Goal: Transaction & Acquisition: Purchase product/service

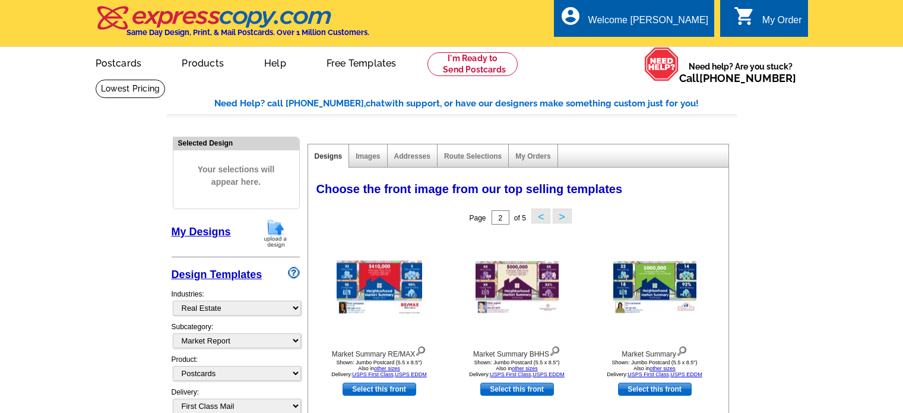
select select "785"
select select "791"
select select "1"
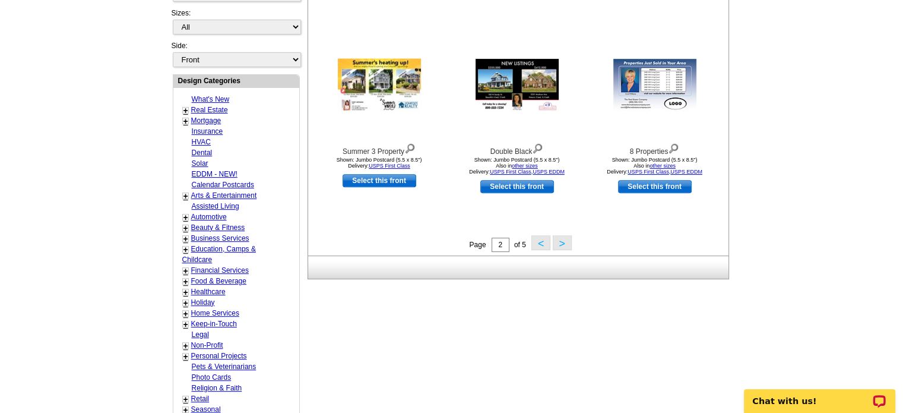
scroll to position [413, 0]
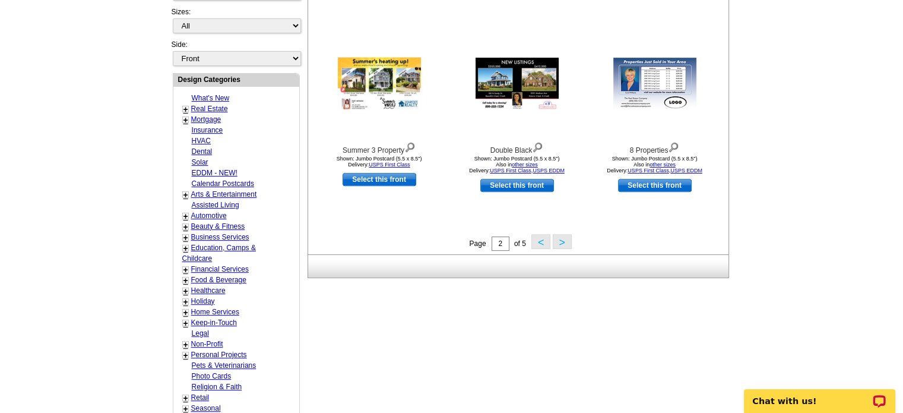
click at [539, 243] on button "<" at bounding box center [540, 241] width 19 height 15
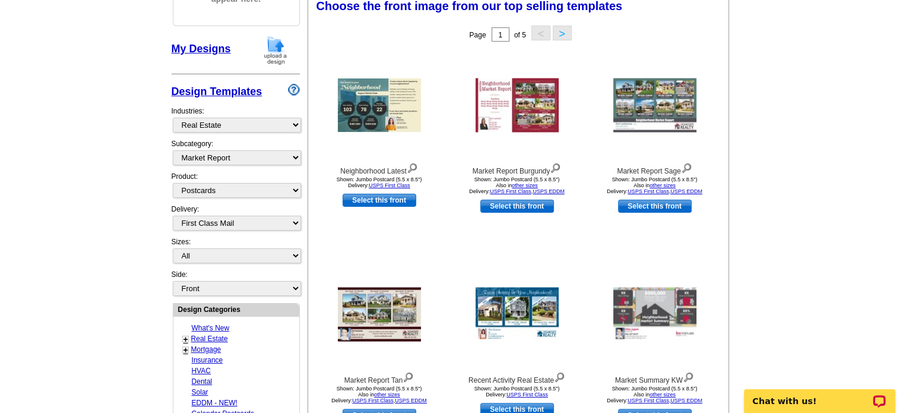
scroll to position [175, 0]
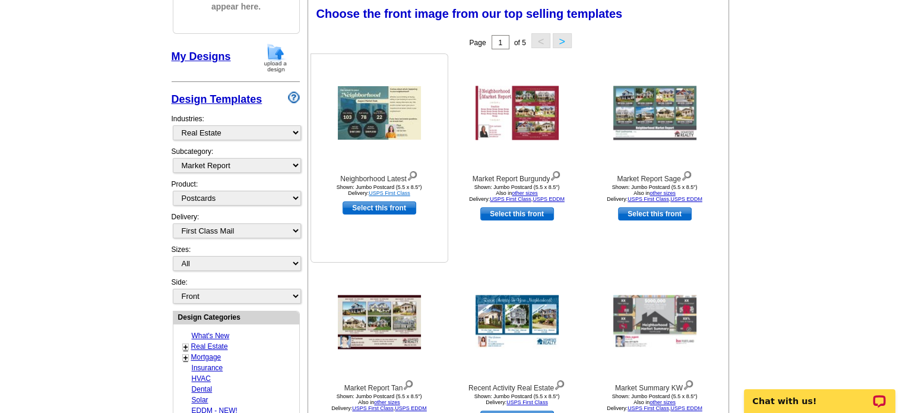
click at [392, 194] on link "USPS First Class" at bounding box center [390, 193] width 42 height 6
click at [375, 205] on link "Select this front" at bounding box center [380, 207] width 74 height 13
select select "2"
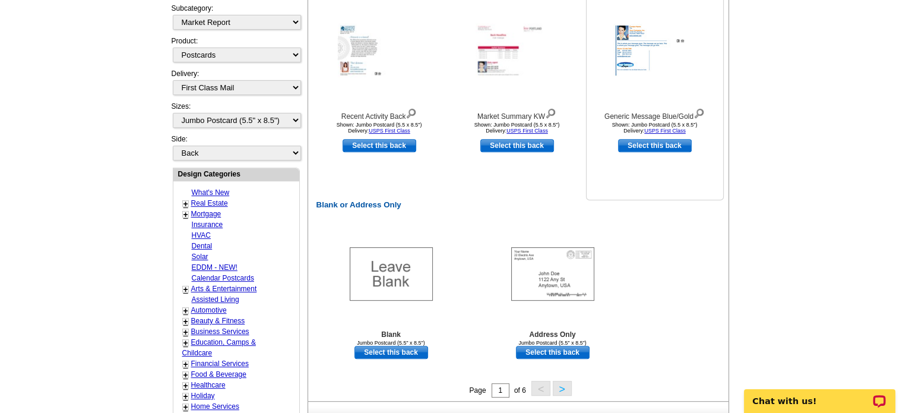
scroll to position [356, 0]
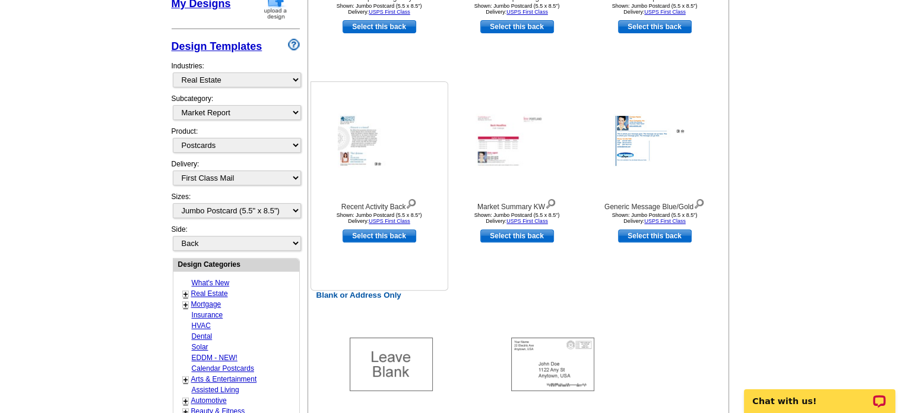
click at [412, 202] on img at bounding box center [411, 202] width 11 height 13
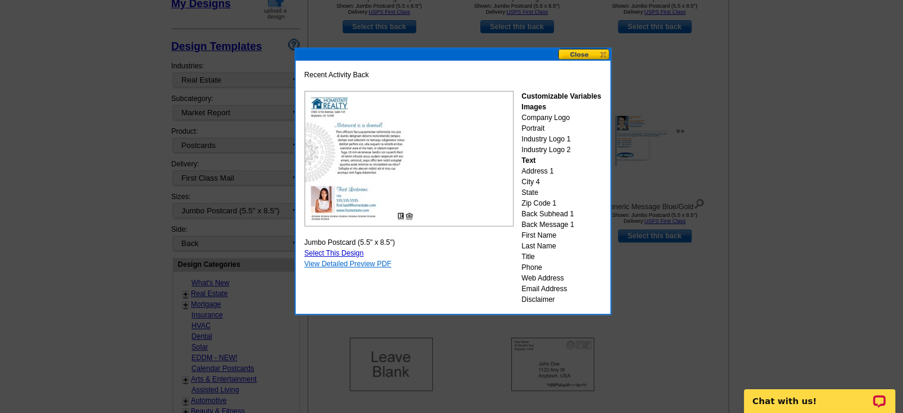
click at [373, 264] on link "View Detailed Preview PDF" at bounding box center [348, 264] width 87 height 8
click at [584, 50] on button at bounding box center [584, 54] width 52 height 11
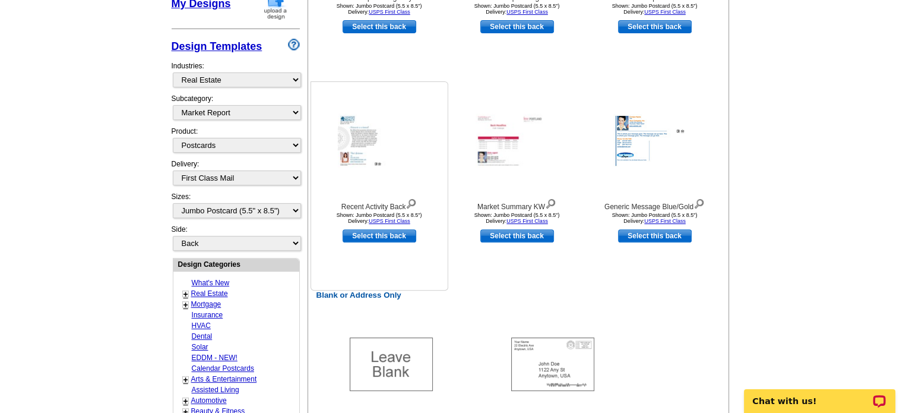
click at [391, 233] on link "Select this back" at bounding box center [380, 235] width 74 height 13
select select "front"
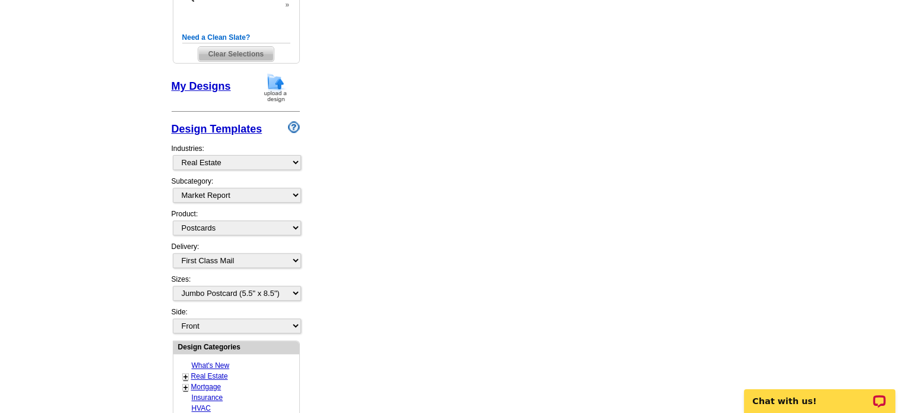
scroll to position [302, 0]
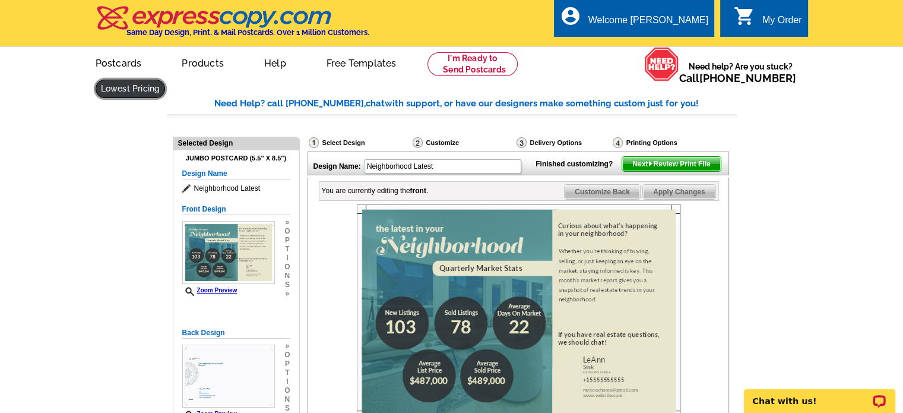
click at [166, 80] on link at bounding box center [131, 89] width 70 height 18
click at [682, 171] on span "Next Review Print File" at bounding box center [671, 164] width 98 height 14
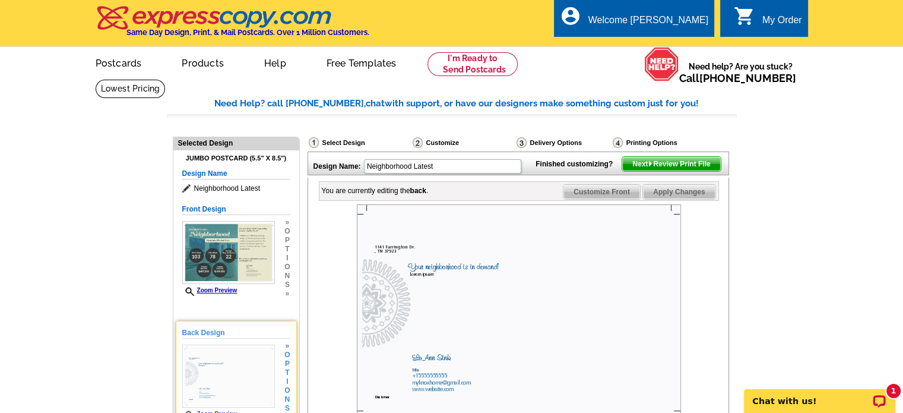
click at [233, 363] on img at bounding box center [228, 375] width 93 height 63
click at [242, 372] on img at bounding box center [228, 375] width 93 height 63
click at [672, 171] on span "Next Review Print File" at bounding box center [671, 164] width 98 height 14
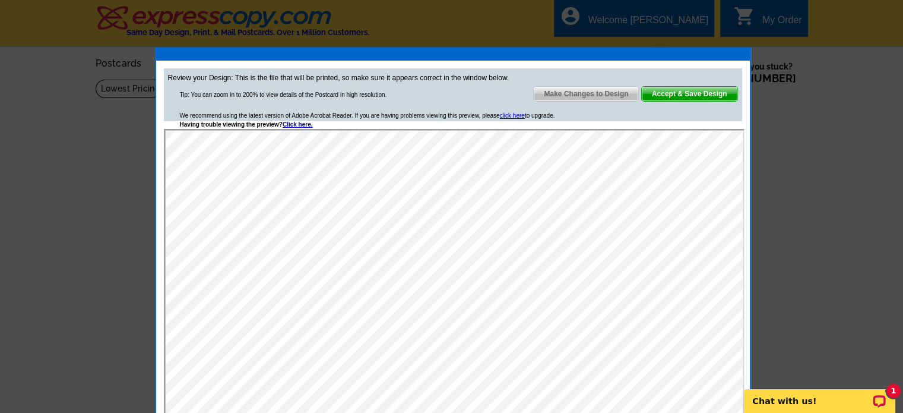
click at [701, 91] on span "Accept & Save Design" at bounding box center [690, 94] width 96 height 14
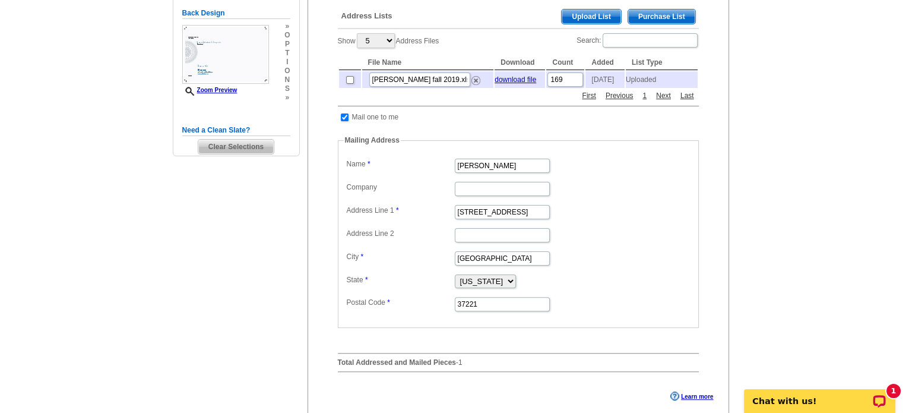
scroll to position [178, 0]
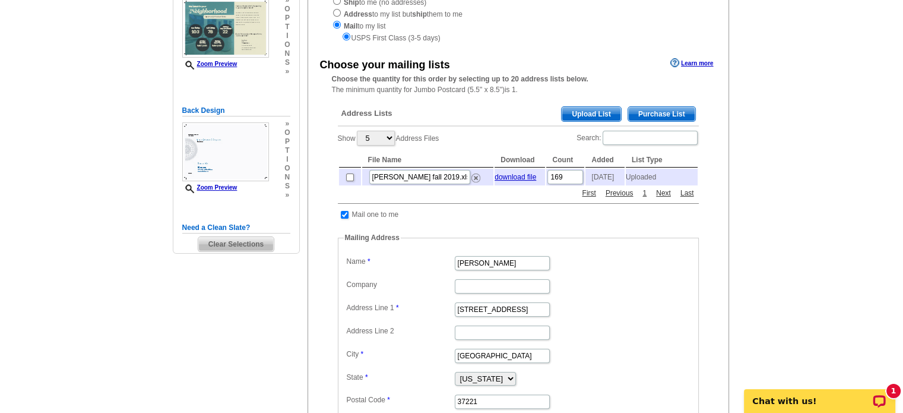
click at [662, 112] on span "Purchase List" at bounding box center [661, 114] width 67 height 14
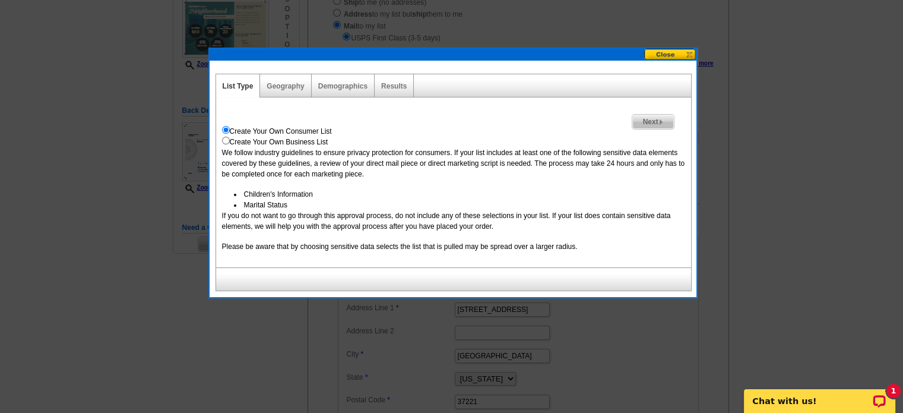
click at [653, 118] on span "Next" at bounding box center [652, 122] width 41 height 14
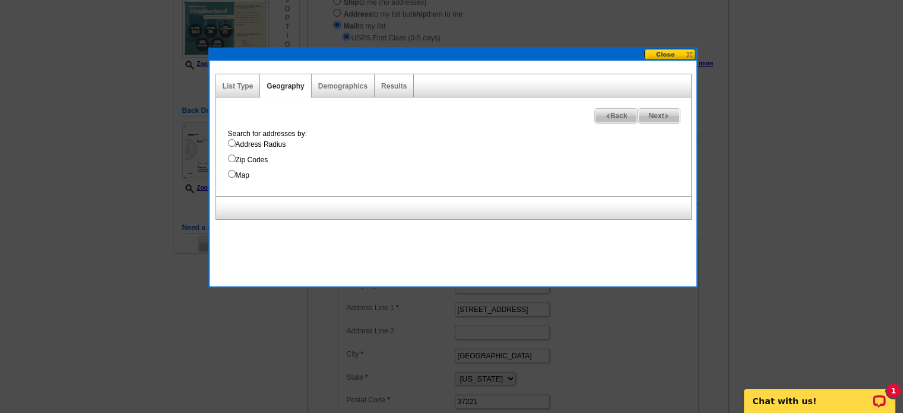
drag, startPoint x: 232, startPoint y: 172, endPoint x: 240, endPoint y: 174, distance: 7.9
click at [233, 172] on input "Map" at bounding box center [232, 174] width 8 height 8
radio input "true"
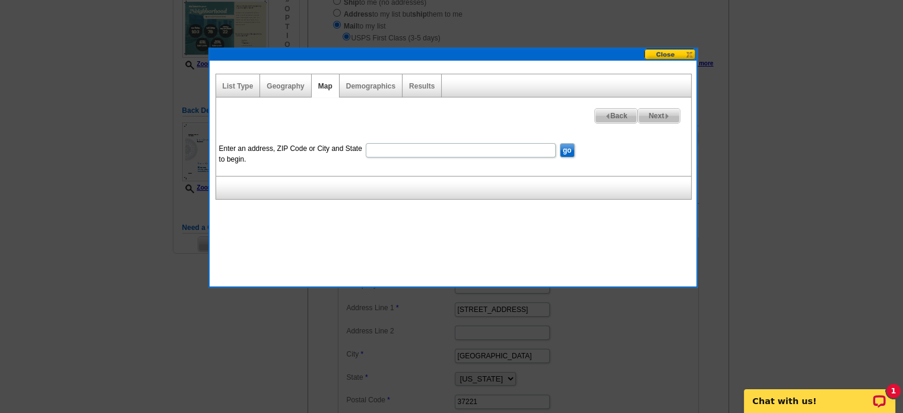
click at [439, 147] on input "Enter an address, ZIP Code or City and State to begin." at bounding box center [461, 150] width 190 height 14
type input "[STREET_ADDRESS]"
click at [565, 150] on input "go" at bounding box center [567, 150] width 15 height 14
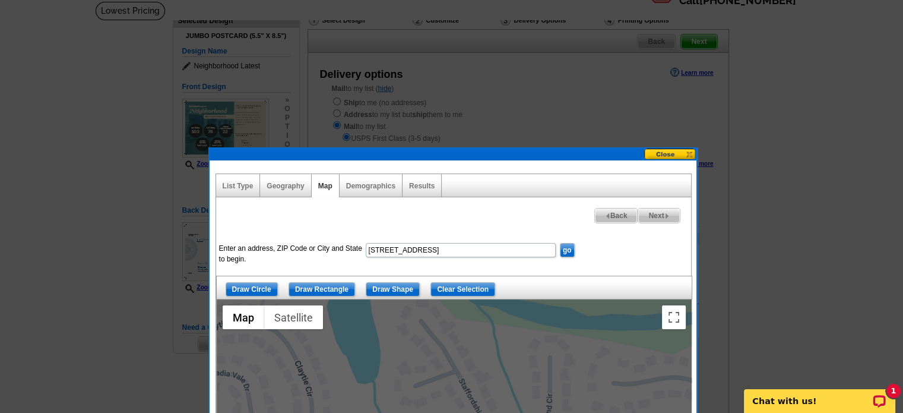
scroll to position [59, 0]
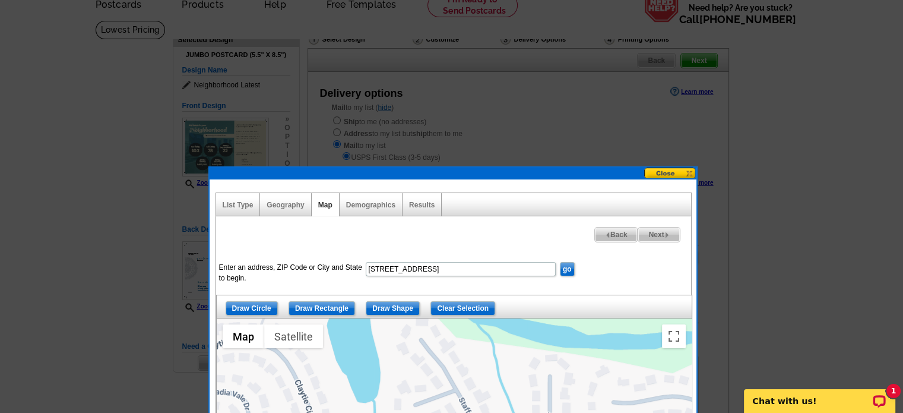
click at [658, 234] on span "Next" at bounding box center [658, 234] width 41 height 14
select select
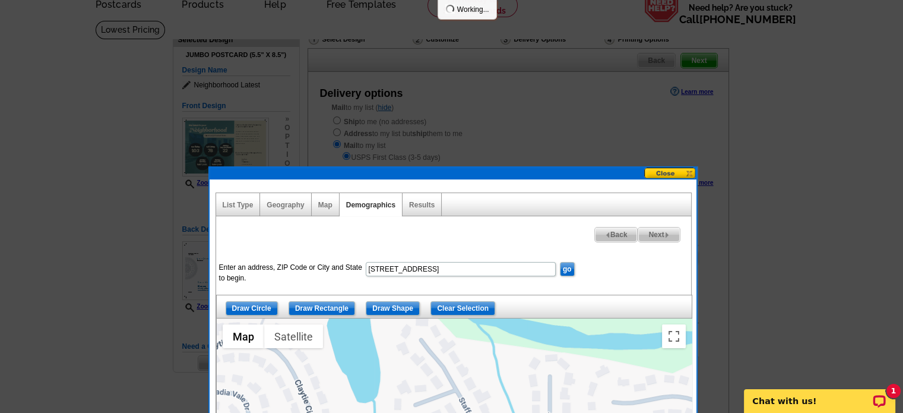
select select
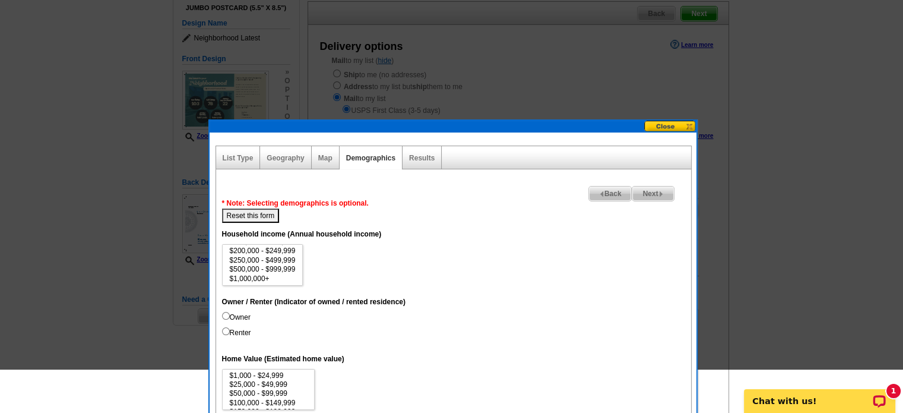
scroll to position [119, 0]
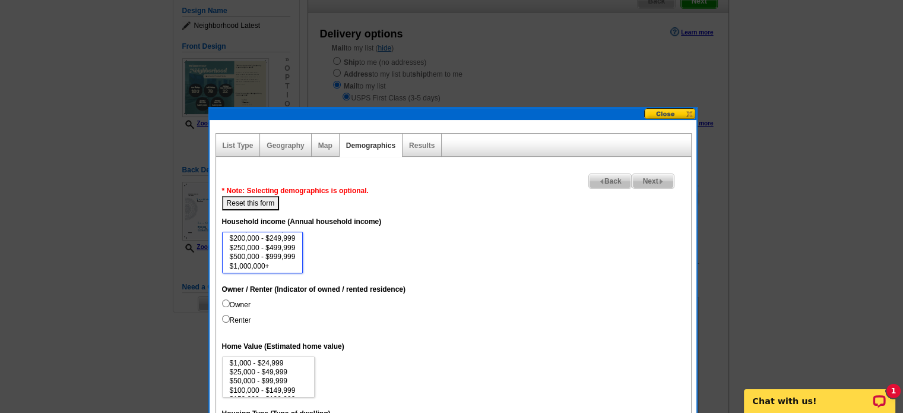
select select "500000-999999"
click at [287, 254] on option "$500,000 - $999,999" at bounding box center [263, 256] width 68 height 9
click at [353, 256] on dd "$0 - $19,999 $20,000 - $49,999 $50,000 - $74,999 $75,000 - $99,999 $100,000 - $…" at bounding box center [453, 253] width 463 height 42
click at [223, 301] on input "Owner" at bounding box center [226, 303] width 8 height 8
radio input "true"
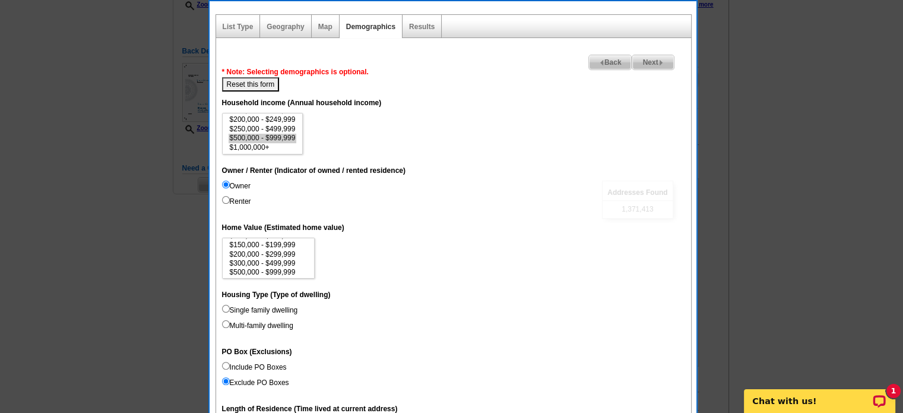
scroll to position [55, 0]
select select "500000-999999"
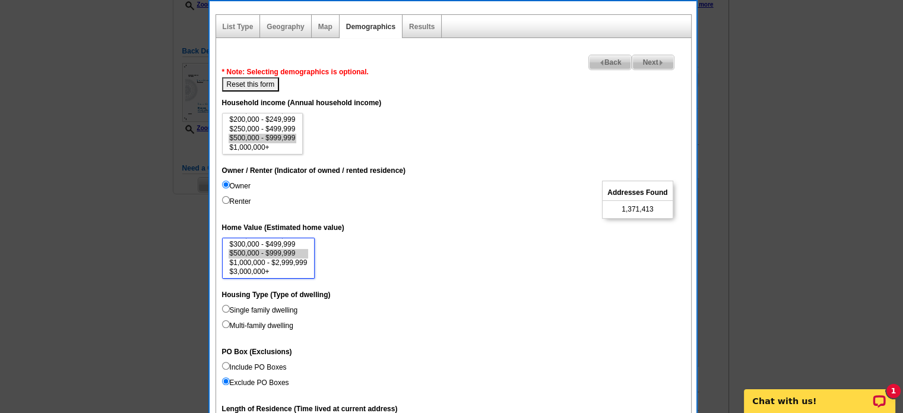
click at [268, 252] on option "$500,000 - $999,999" at bounding box center [269, 253] width 80 height 9
click at [346, 260] on dd "$1,000 - $24,999 $25,000 - $49,999 $50,000 - $99,999 $100,000 - $149,999 $150,0…" at bounding box center [453, 259] width 463 height 42
click at [226, 306] on input "Single family dwelling" at bounding box center [226, 309] width 8 height 8
radio input "true"
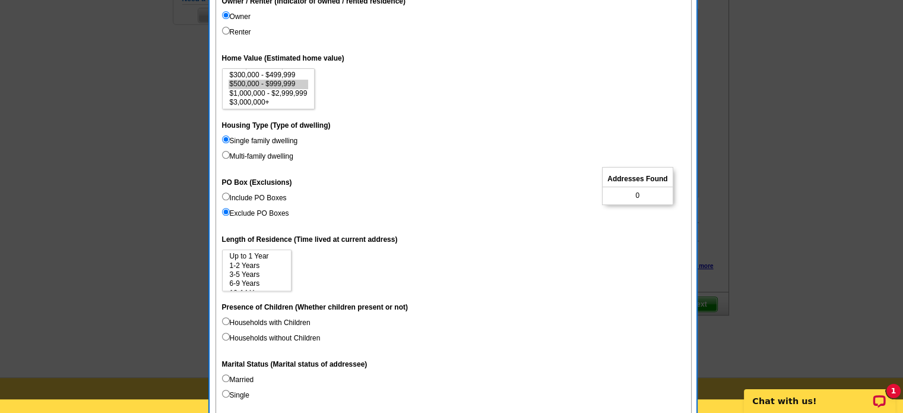
scroll to position [475, 0]
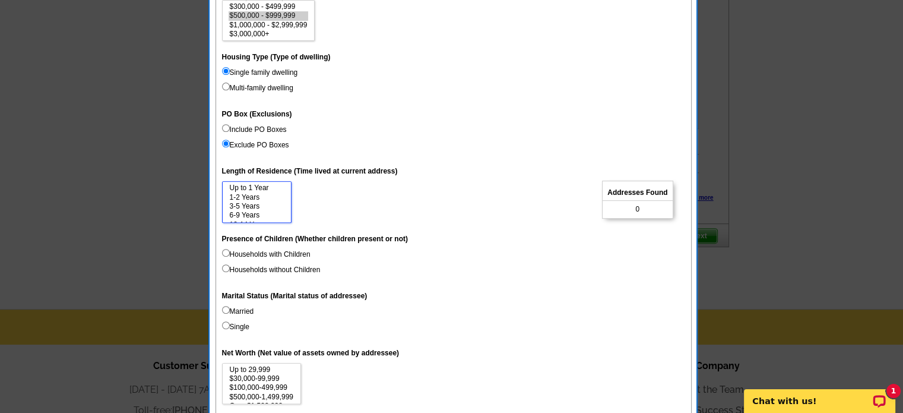
select select "6-9"
click at [252, 213] on select "Up to 1 Year 1-2 Years 3-5 Years 6-9 Years 10-14 Years 15 Years or more" at bounding box center [256, 202] width 69 height 42
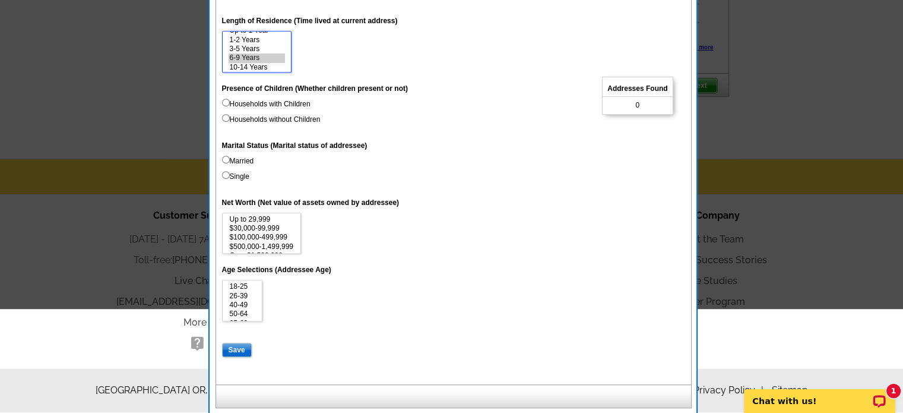
scroll to position [626, 0]
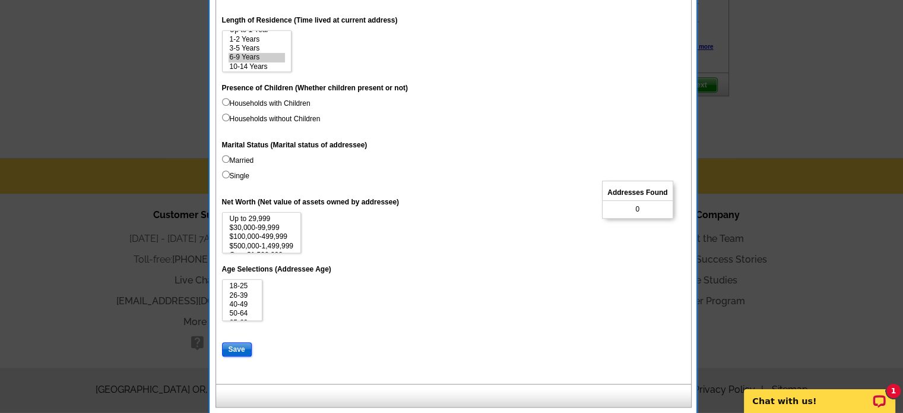
click at [236, 346] on input "Save" at bounding box center [237, 349] width 30 height 14
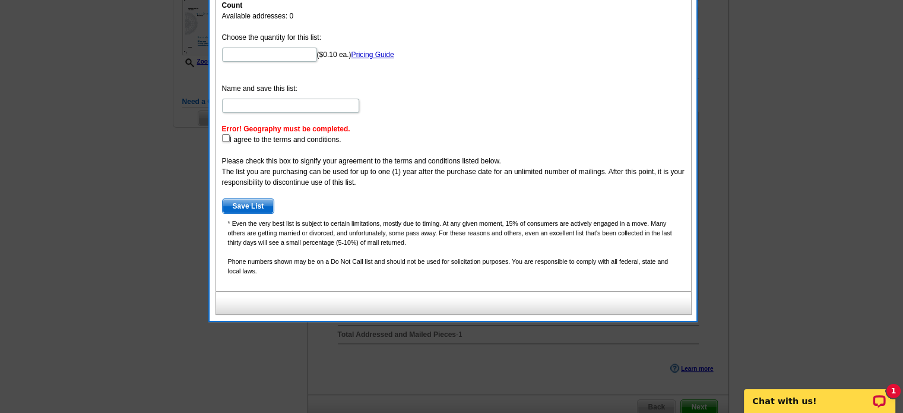
scroll to position [151, 0]
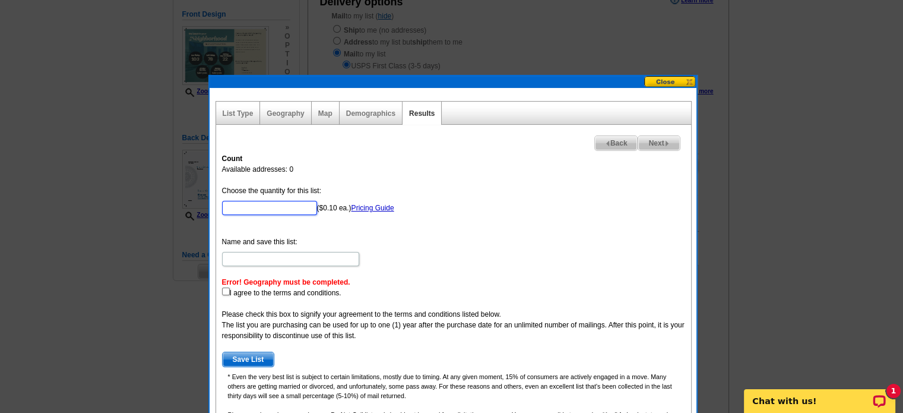
click at [293, 205] on input "Choose the quantity for this list:" at bounding box center [269, 208] width 95 height 14
click at [368, 208] on link "Pricing Guide" at bounding box center [373, 208] width 43 height 8
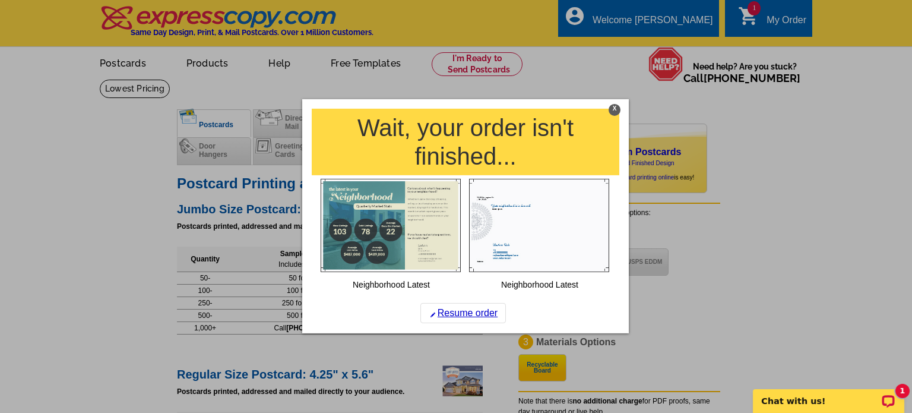
click at [614, 106] on div "X" at bounding box center [615, 109] width 12 height 12
